Goal: Information Seeking & Learning: Learn about a topic

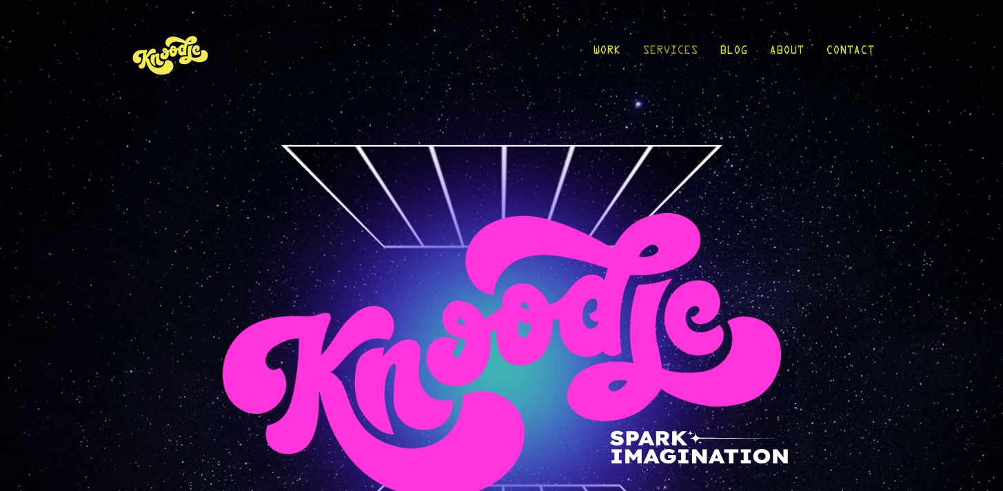
click at [701, 52] on ul "Work Services Blog About Contact" at bounding box center [733, 54] width 281 height 64
click at [659, 52] on link "Services" at bounding box center [669, 54] width 55 height 64
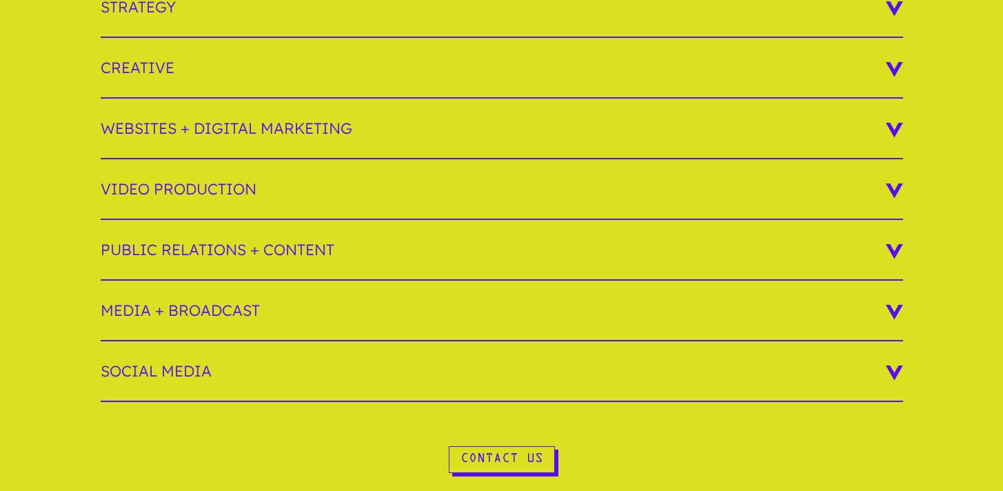
scroll to position [405, 0]
click at [241, 317] on h3 "Media + Broadcast" at bounding box center [502, 310] width 802 height 61
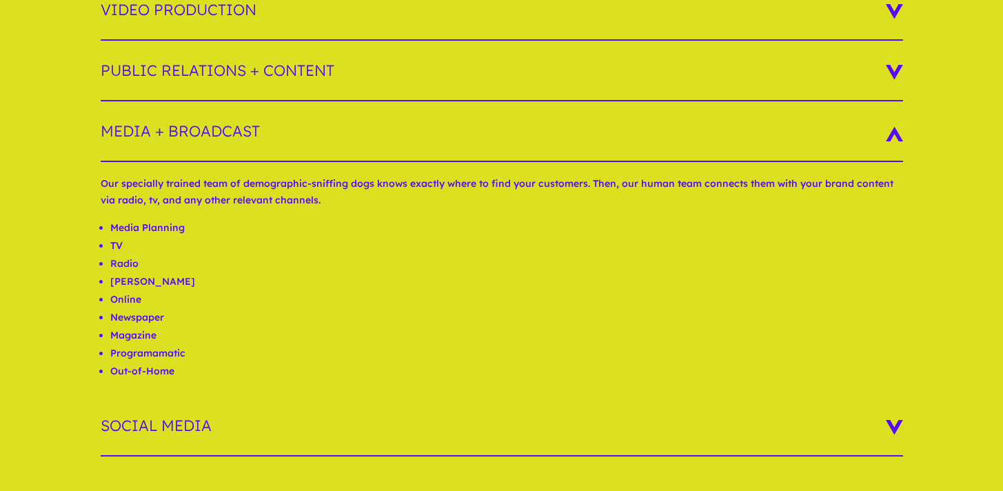
scroll to position [0, 0]
click at [287, 383] on ul "Media Planning TV Radio OTT Online Newspaper Magazine Programamatic Out-of-Home" at bounding box center [502, 307] width 802 height 177
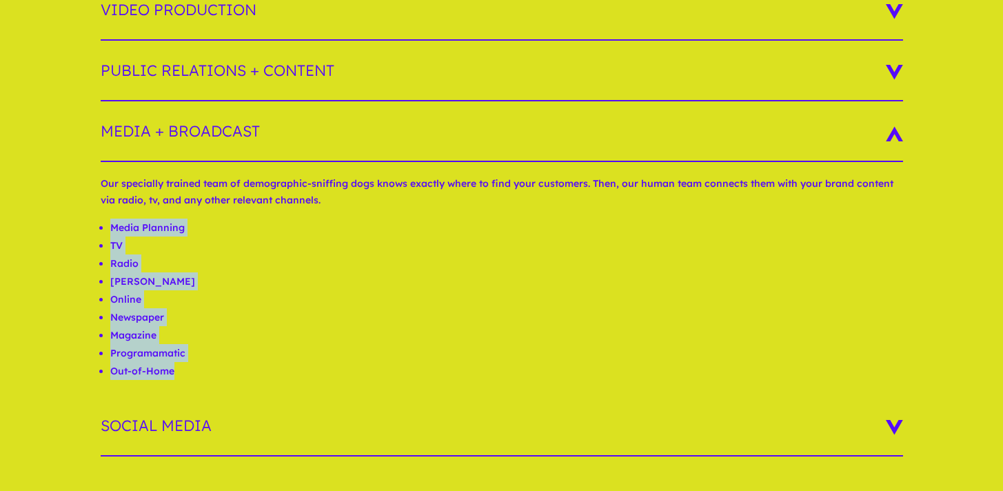
drag, startPoint x: 254, startPoint y: 394, endPoint x: 101, endPoint y: 234, distance: 220.9
click at [101, 234] on ul "Media Planning TV Radio OTT Online Newspaper Magazine Programamatic Out-of-Home" at bounding box center [502, 307] width 802 height 177
copy ul "Media Planning TV Radio OTT Online Newspaper Magazine Programamatic Out-of-Home"
